Goal: Task Accomplishment & Management: Manage account settings

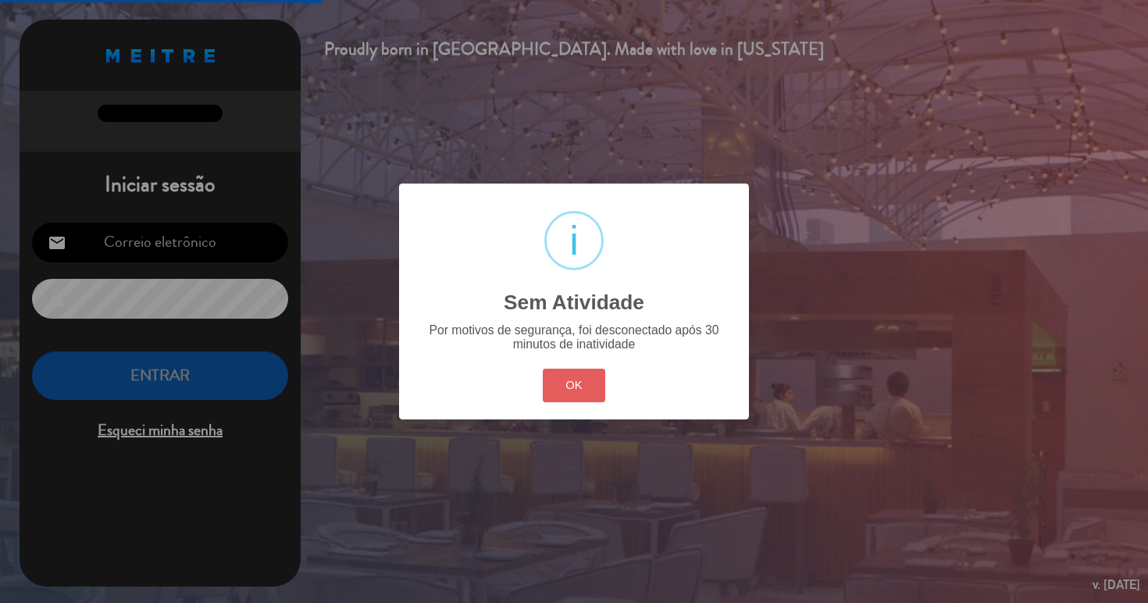
click at [573, 374] on button "OK" at bounding box center [574, 386] width 63 height 34
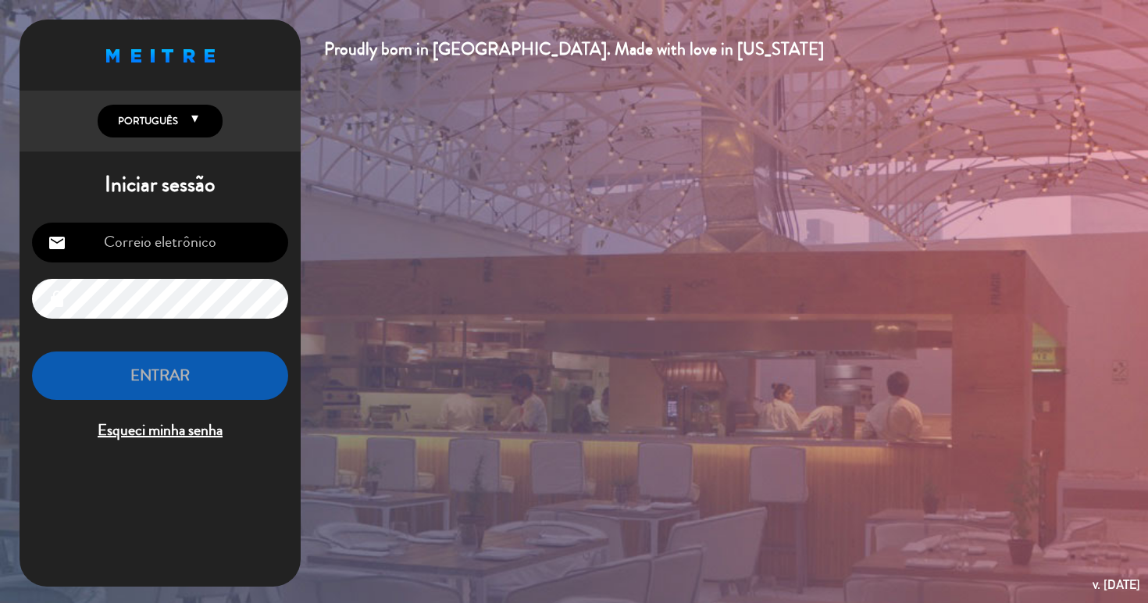
click at [135, 243] on input "email" at bounding box center [160, 243] width 256 height 40
type input "[PERSON_NAME][EMAIL_ADDRESS][DOMAIN_NAME]"
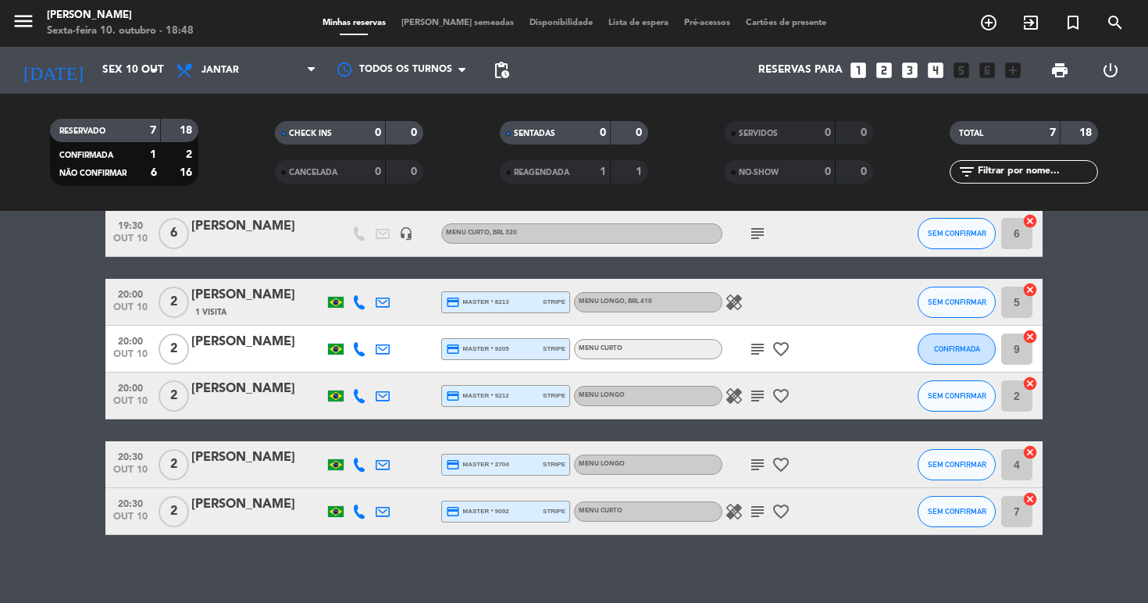
scroll to position [123, 0]
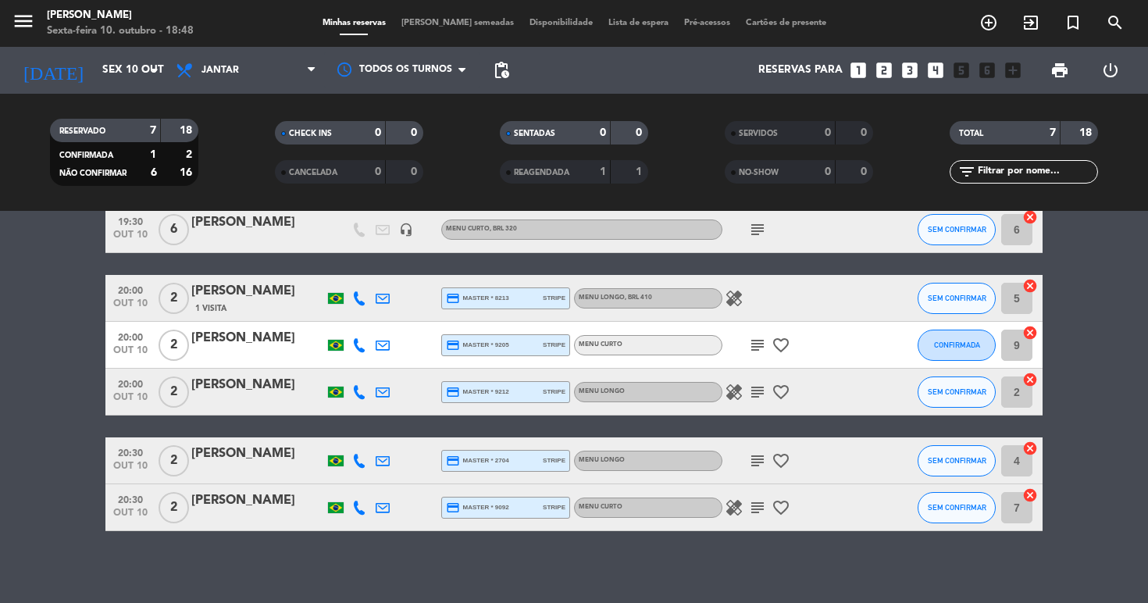
click at [732, 299] on icon "healing" at bounding box center [734, 298] width 19 height 19
click at [754, 340] on icon "subject" at bounding box center [757, 345] width 19 height 19
click at [780, 348] on icon "favorite_border" at bounding box center [780, 345] width 19 height 19
click at [785, 396] on icon "favorite_border" at bounding box center [780, 392] width 19 height 19
click at [761, 394] on icon "subject" at bounding box center [757, 392] width 19 height 19
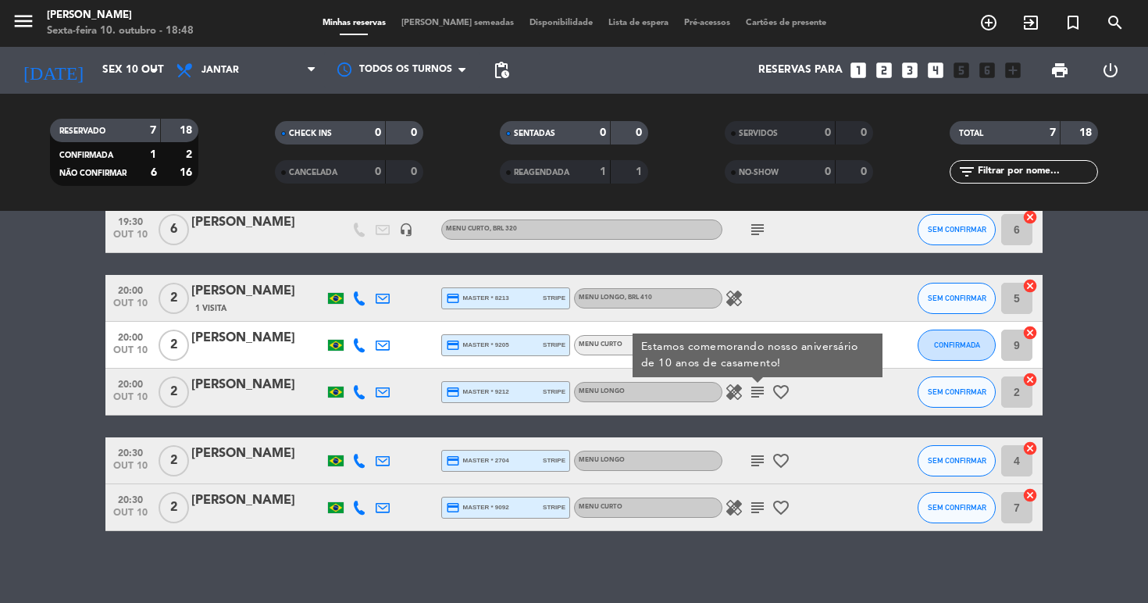
click at [734, 387] on icon "healing" at bounding box center [734, 392] width 19 height 19
click at [758, 461] on icon "subject" at bounding box center [757, 460] width 19 height 19
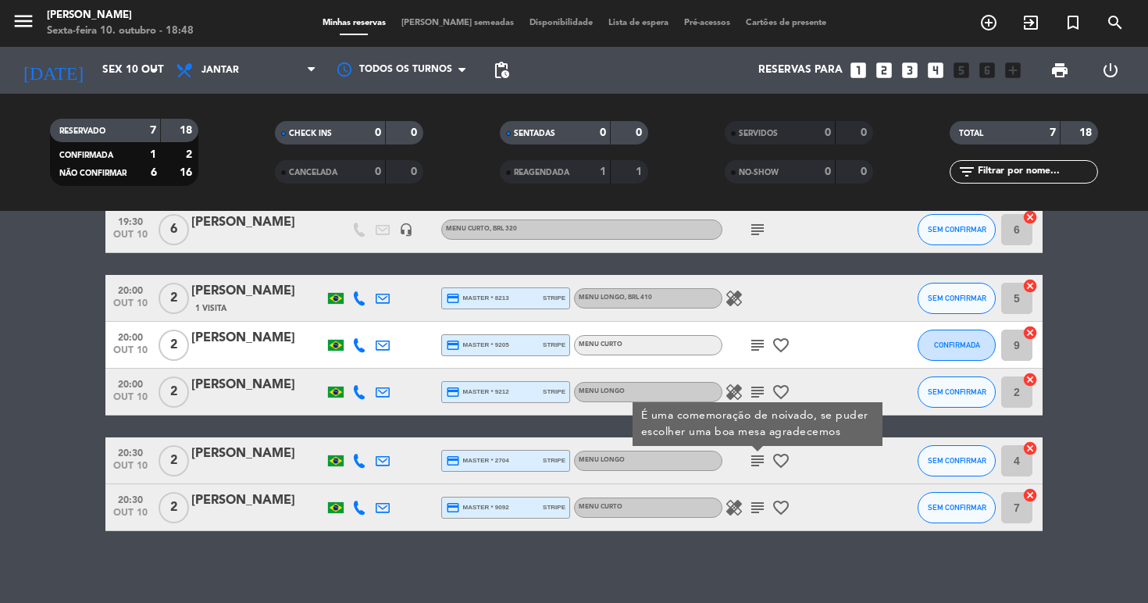
click at [779, 461] on icon "favorite_border" at bounding box center [780, 460] width 19 height 19
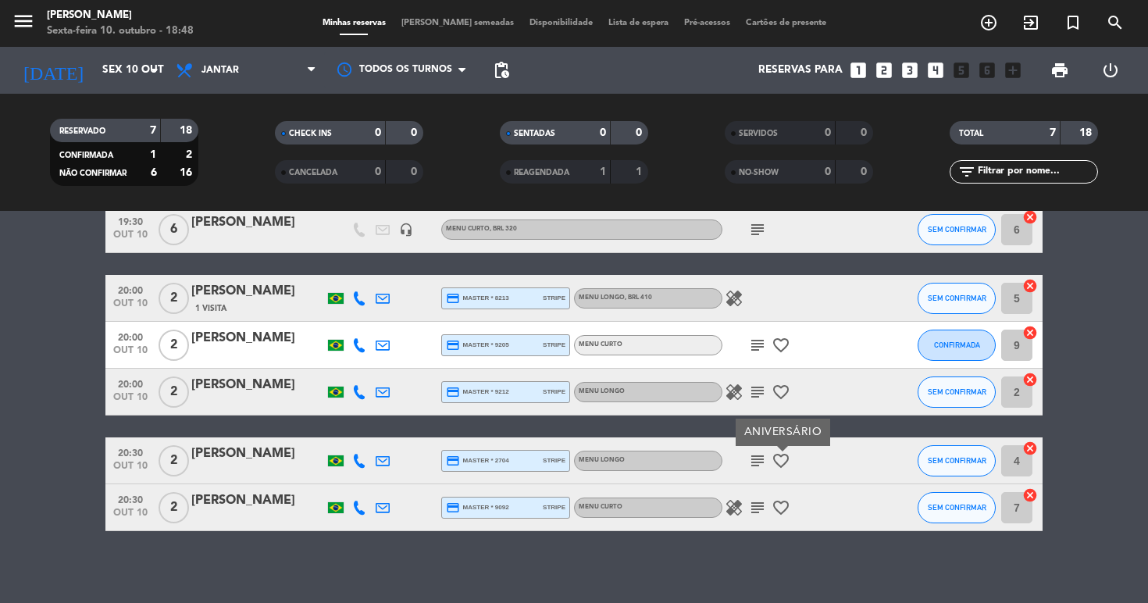
click at [778, 506] on icon "favorite_border" at bounding box center [780, 507] width 19 height 19
click at [763, 505] on icon "subject" at bounding box center [757, 507] width 19 height 19
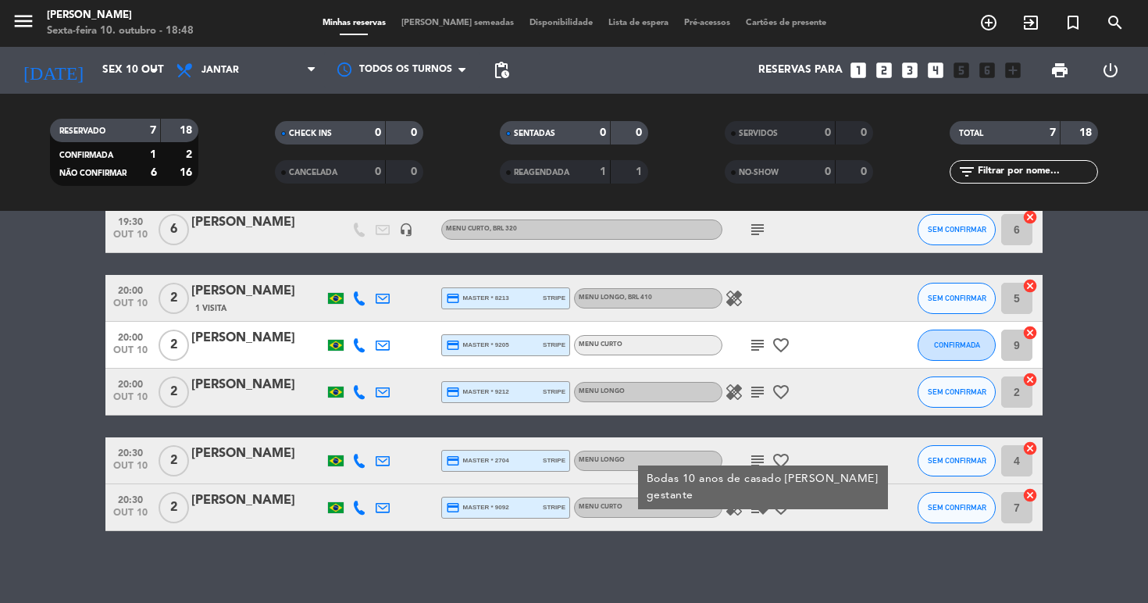
click at [738, 506] on icon "healing" at bounding box center [734, 507] width 19 height 19
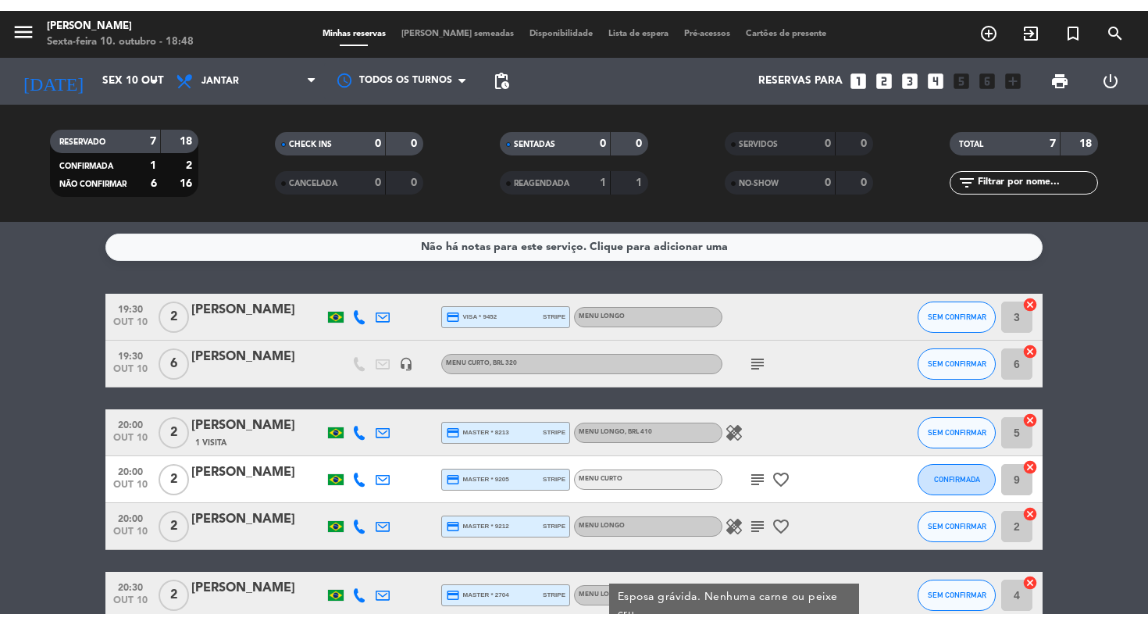
scroll to position [0, 0]
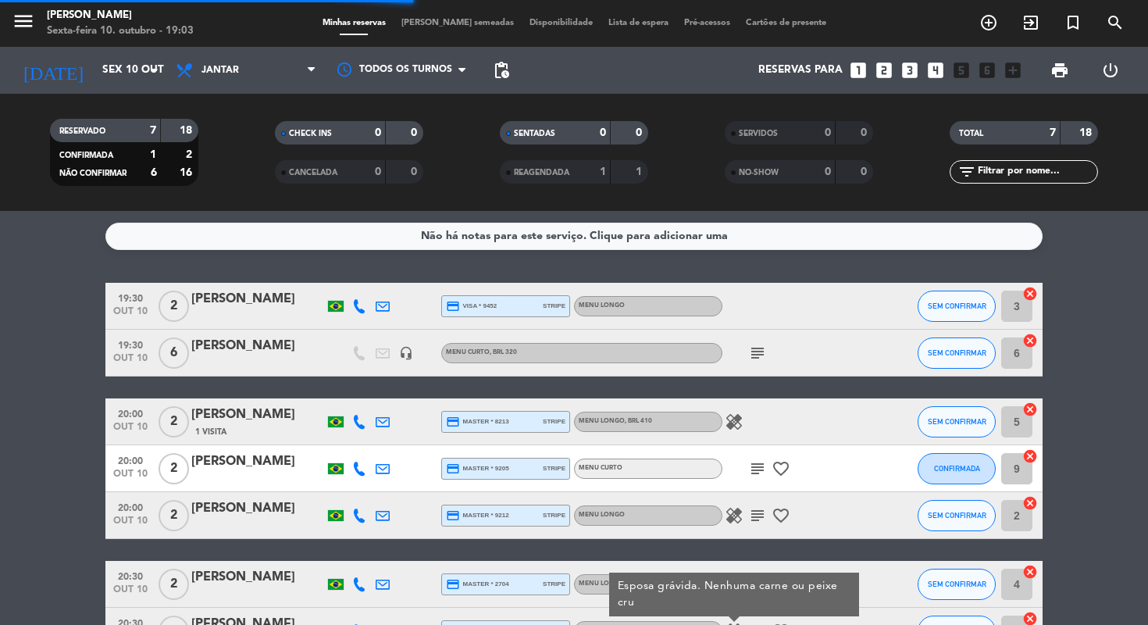
click at [83, 387] on bookings-row "19:30 [DATE] 2 [PERSON_NAME] credit_card visa * 9452 stripe Menu Longo SEM CONF…" at bounding box center [574, 469] width 1148 height 372
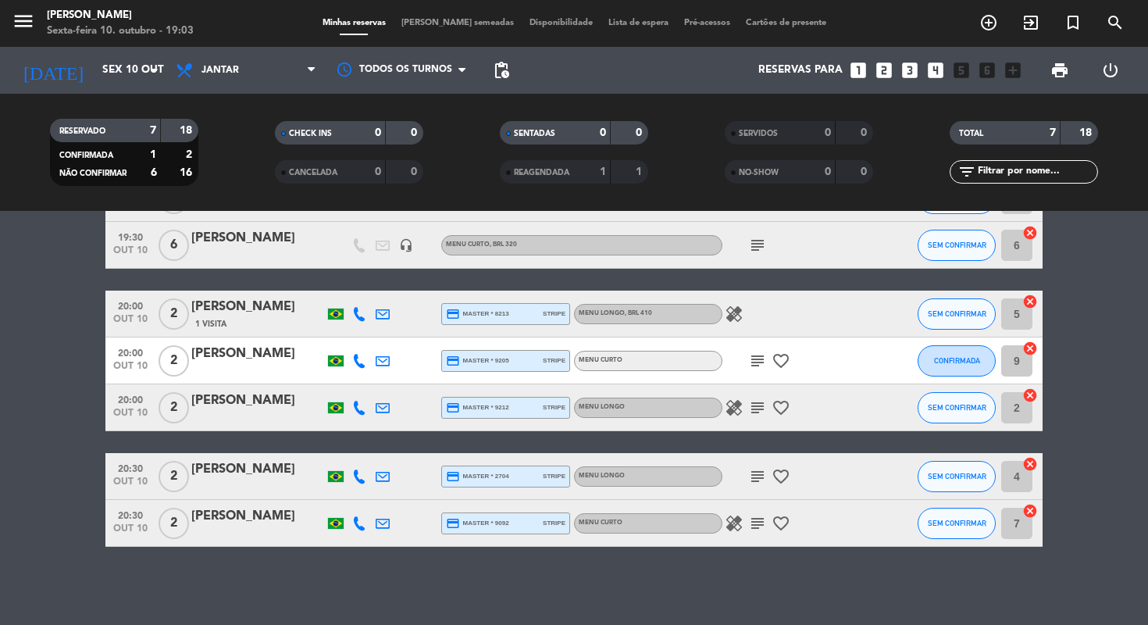
scroll to position [108, 0]
click at [736, 522] on icon "healing" at bounding box center [734, 523] width 19 height 19
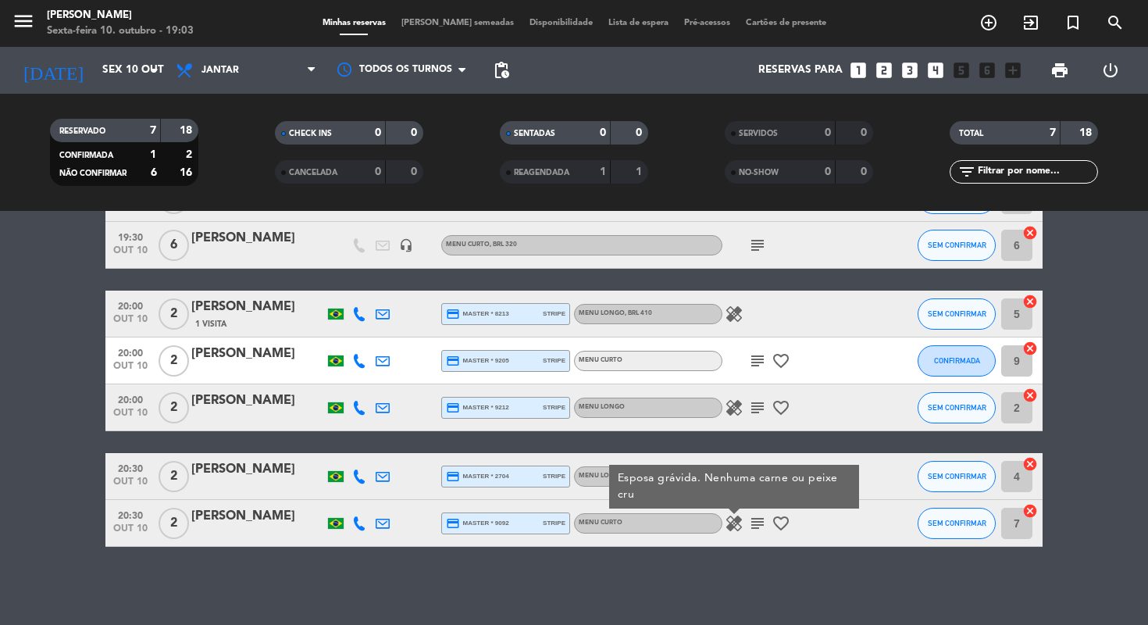
click at [757, 523] on icon "subject" at bounding box center [757, 523] width 19 height 19
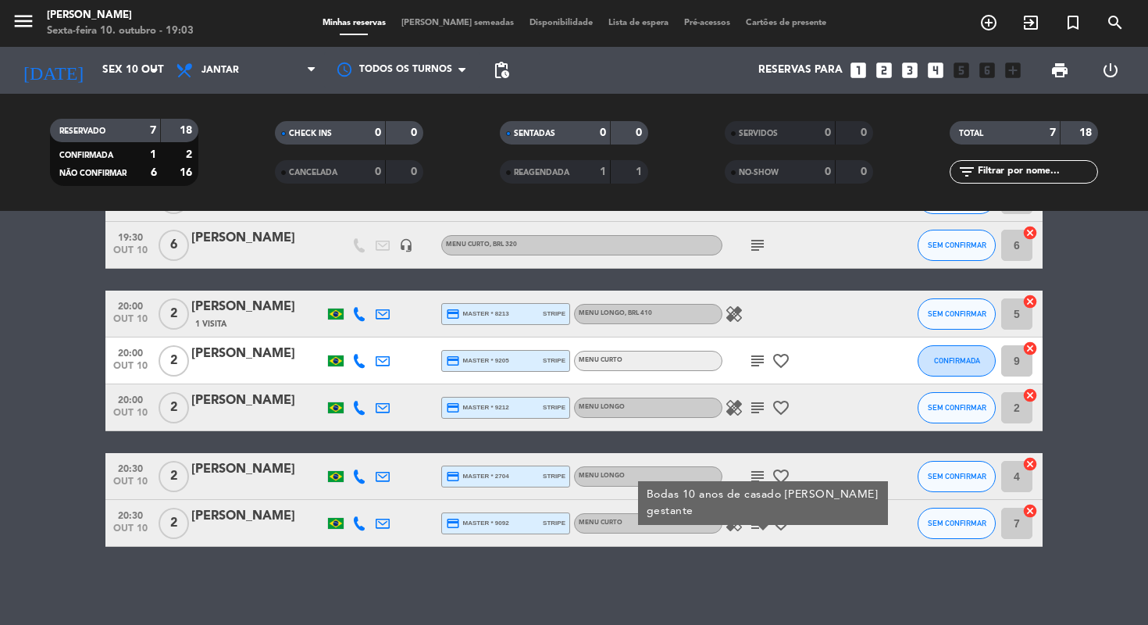
click at [759, 476] on icon "subject" at bounding box center [757, 476] width 19 height 19
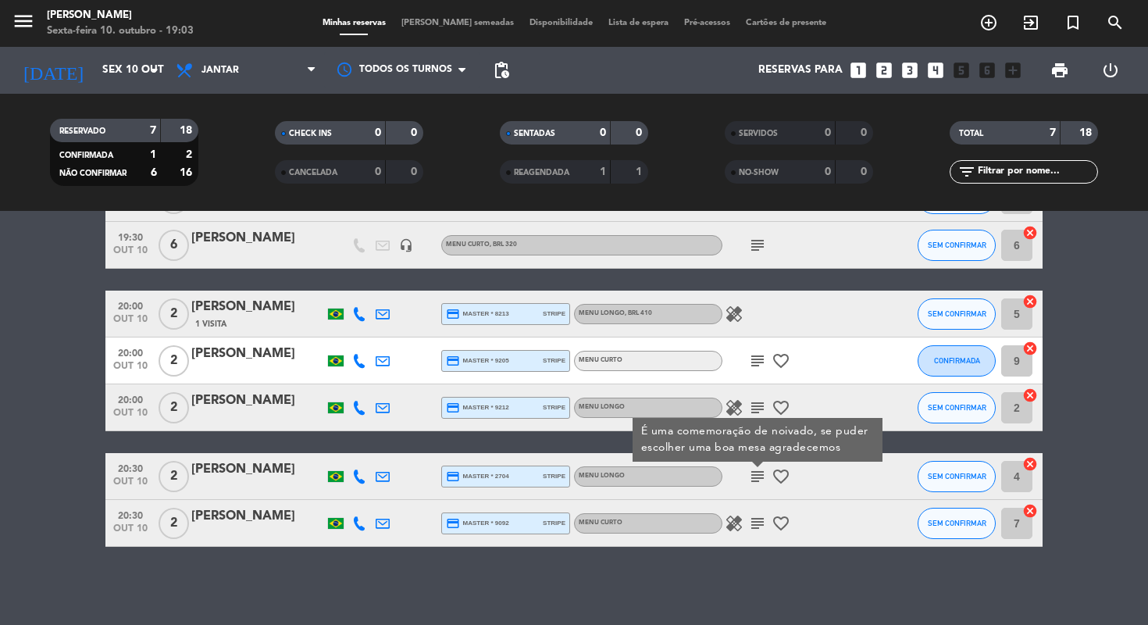
click at [745, 518] on span "healing" at bounding box center [733, 523] width 23 height 19
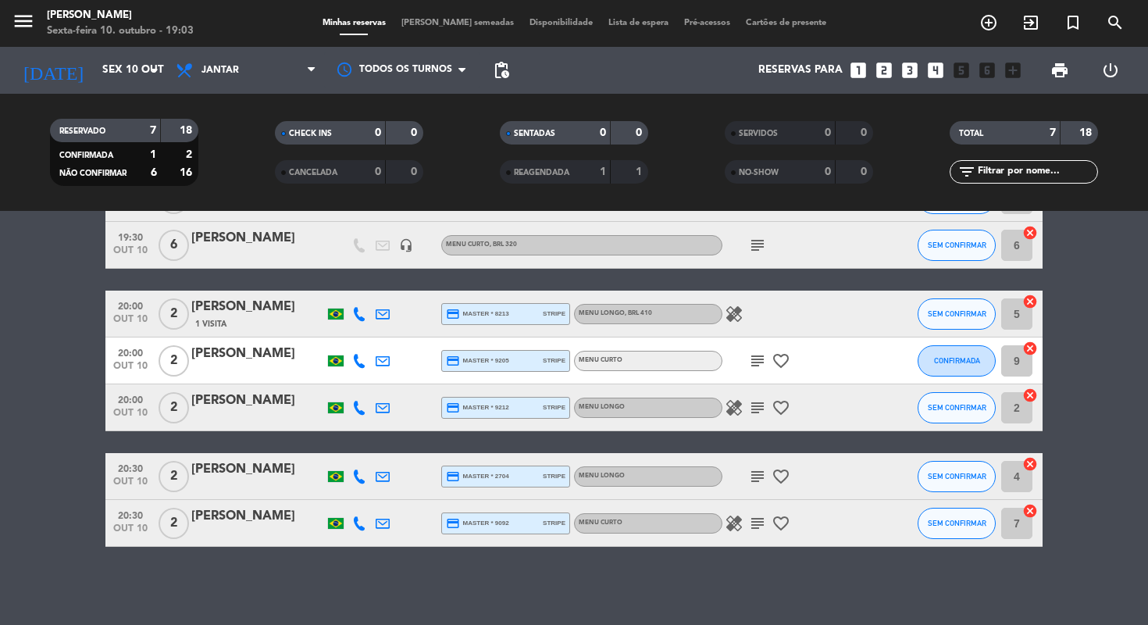
click at [737, 522] on icon "healing" at bounding box center [734, 523] width 19 height 19
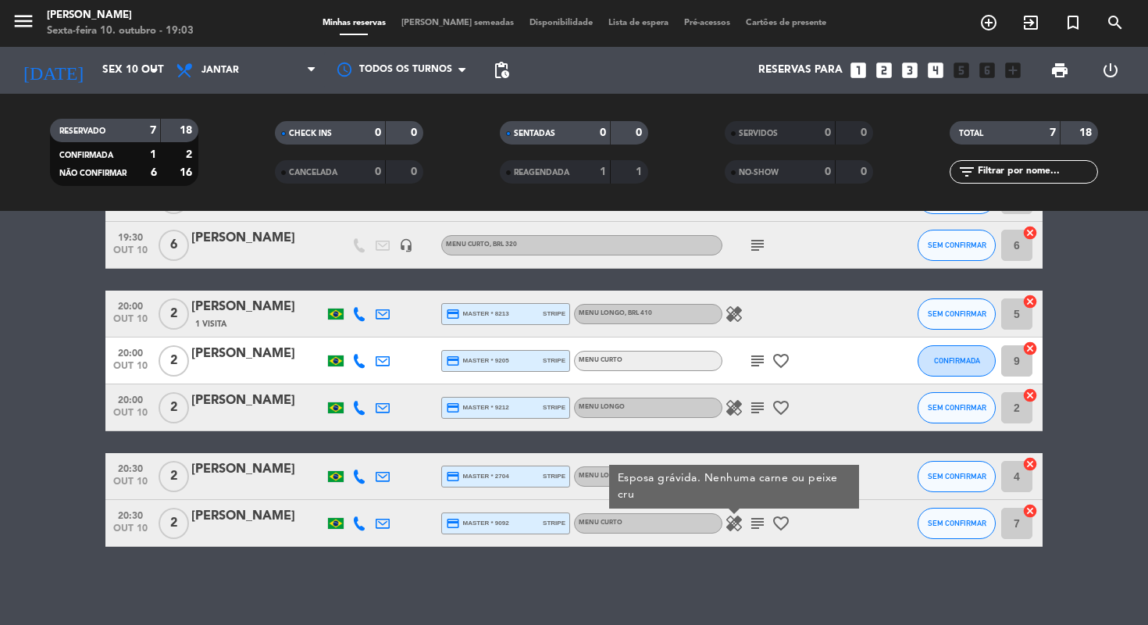
click at [757, 522] on icon "subject" at bounding box center [757, 523] width 19 height 19
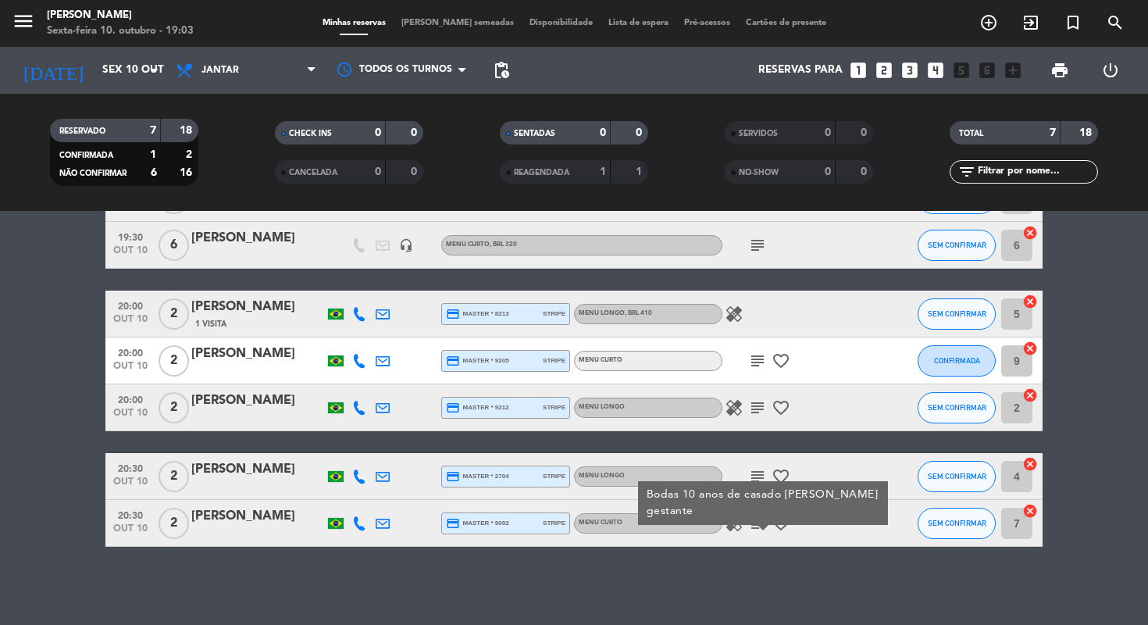
click at [729, 522] on icon "healing" at bounding box center [734, 523] width 19 height 19
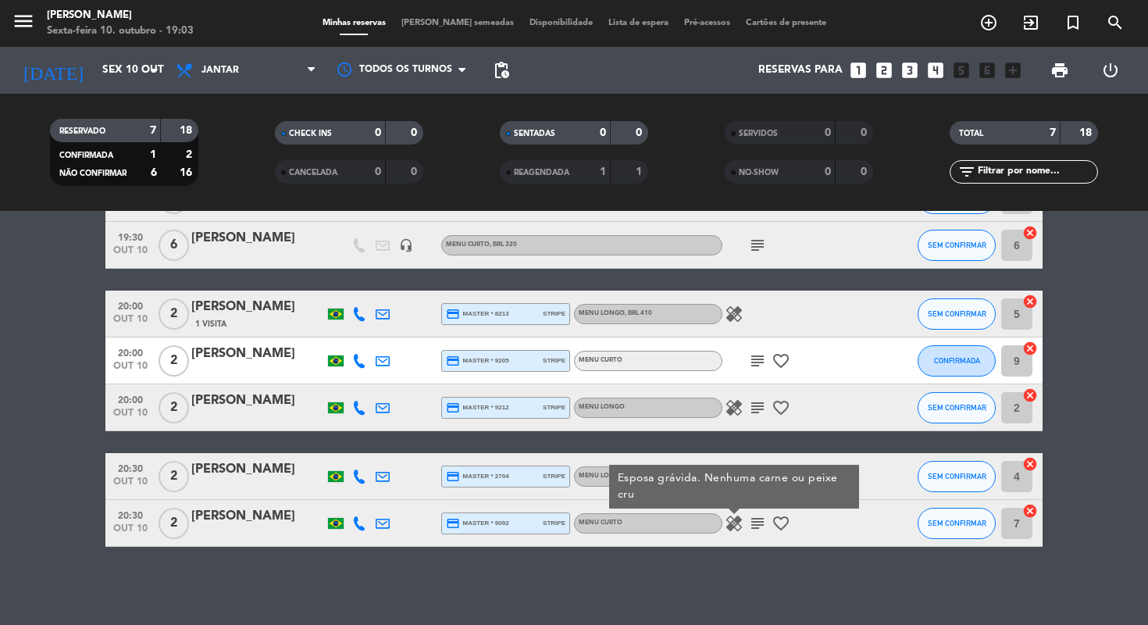
click at [753, 451] on div "19:30 [DATE] 2 [PERSON_NAME] credit_card visa * 9452 stripe Menu Longo SEM CONF…" at bounding box center [573, 361] width 937 height 372
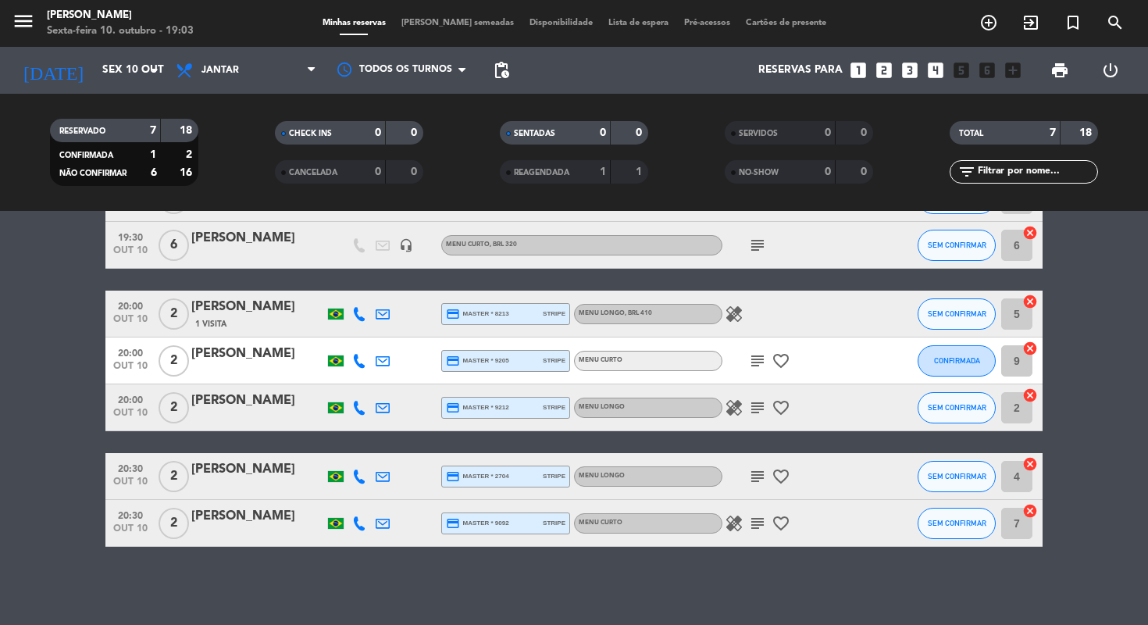
click at [754, 476] on icon "subject" at bounding box center [757, 476] width 19 height 19
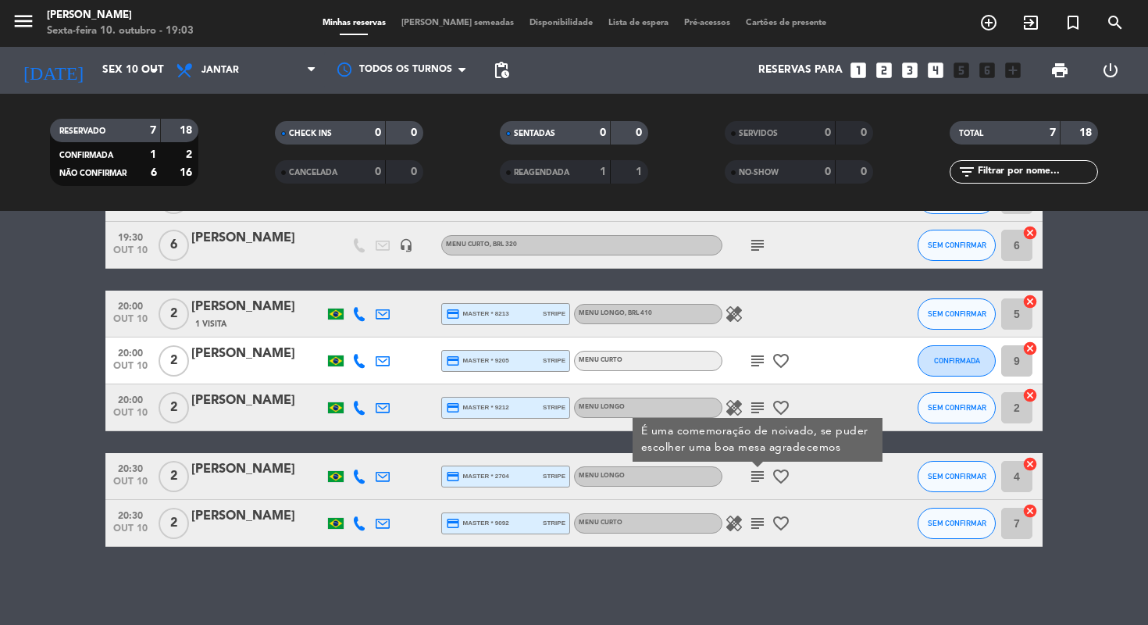
click at [890, 439] on div "19:30 [DATE] 2 [PERSON_NAME] credit_card visa * 9452 stripe Menu Longo SEM CONF…" at bounding box center [573, 361] width 937 height 372
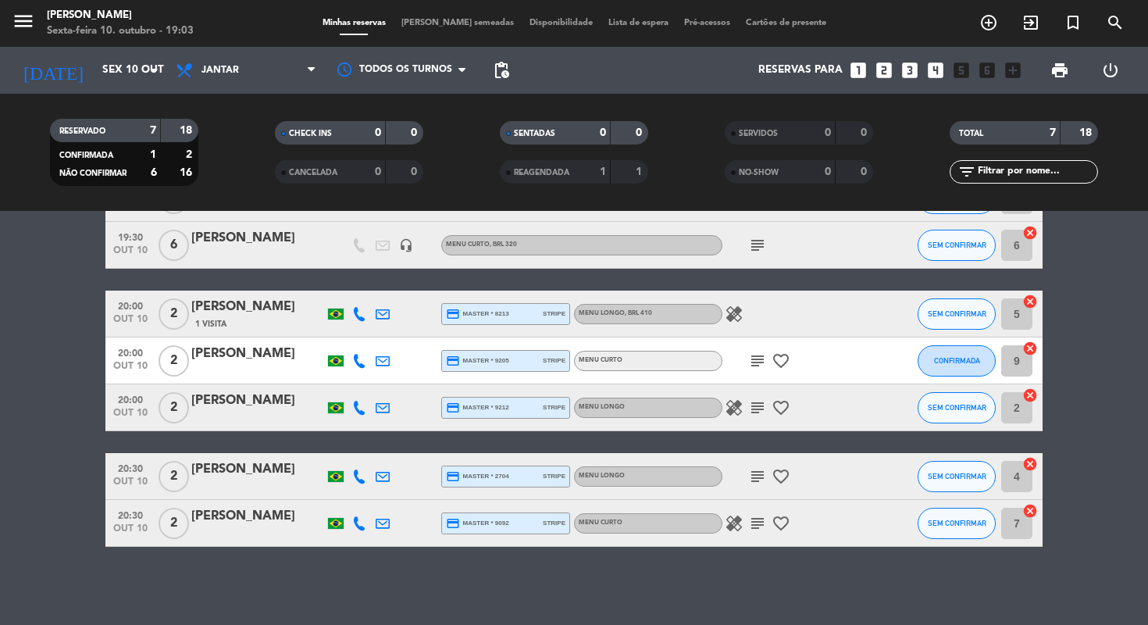
click at [754, 410] on icon "subject" at bounding box center [757, 407] width 19 height 19
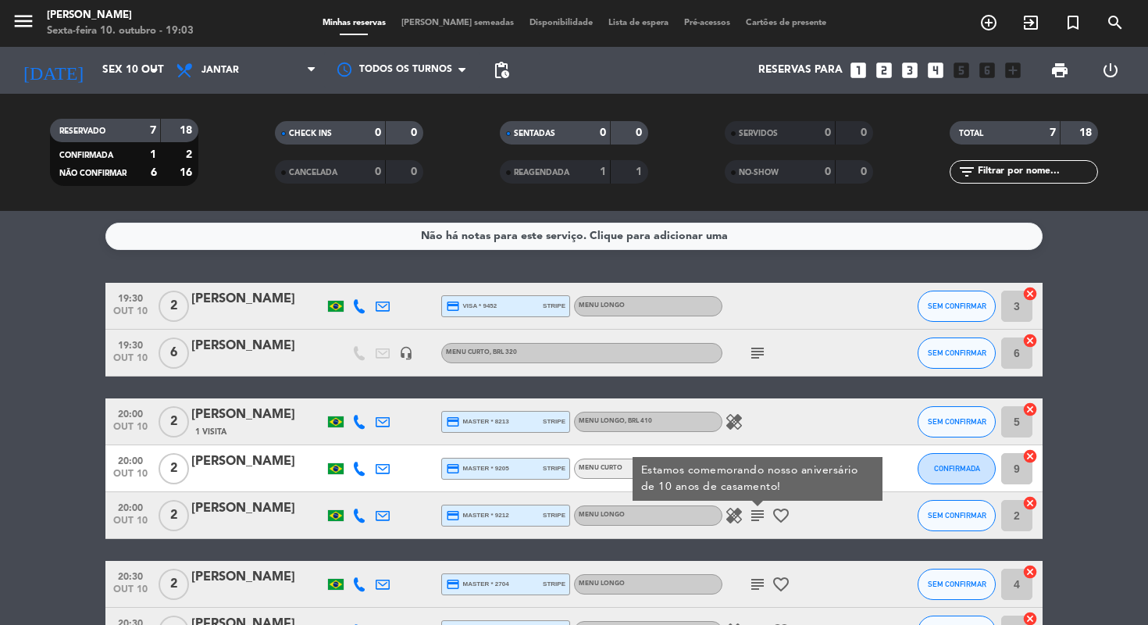
scroll to position [0, 0]
click at [132, 79] on input "Sex 10 out" at bounding box center [164, 70] width 140 height 28
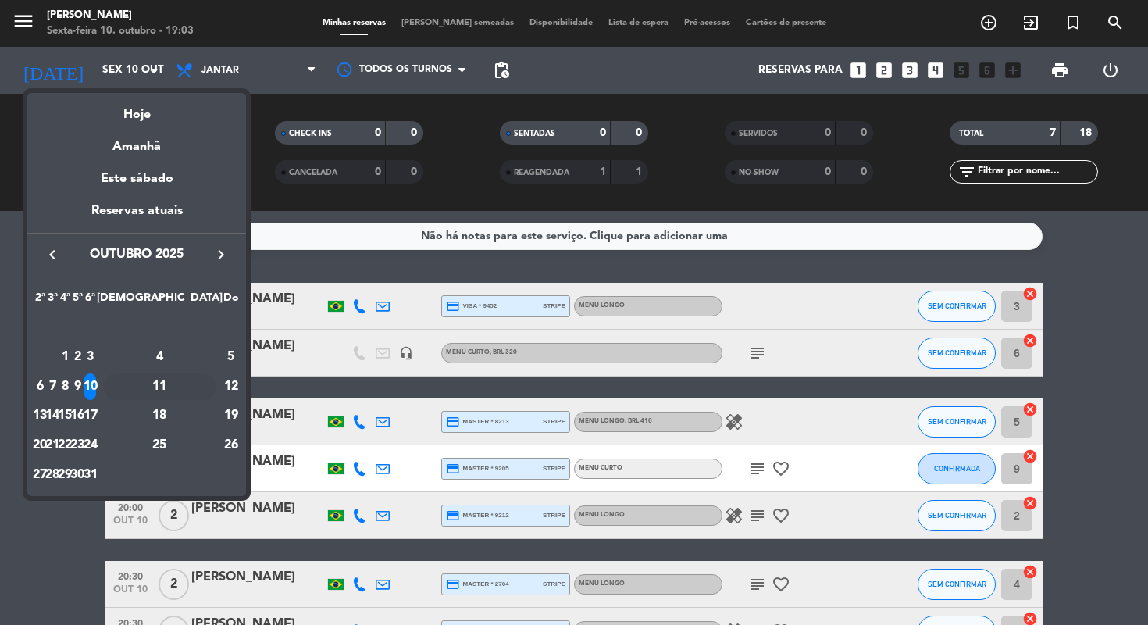
click at [189, 390] on div "11" at bounding box center [159, 386] width 113 height 27
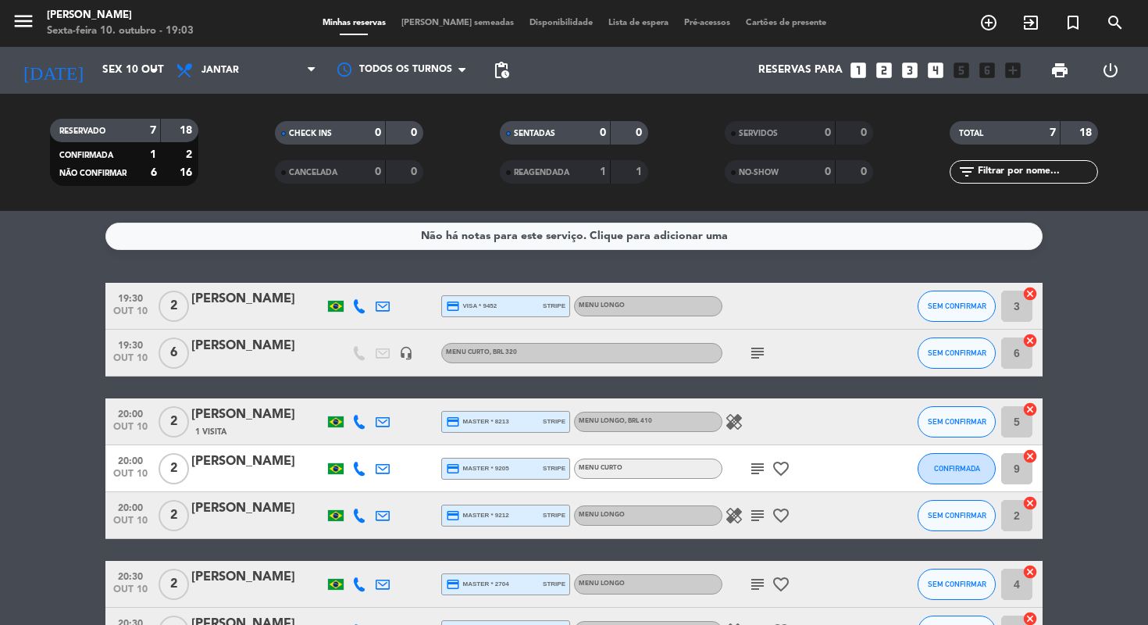
type input "Sáb 11 out"
